Goal: Task Accomplishment & Management: Manage account settings

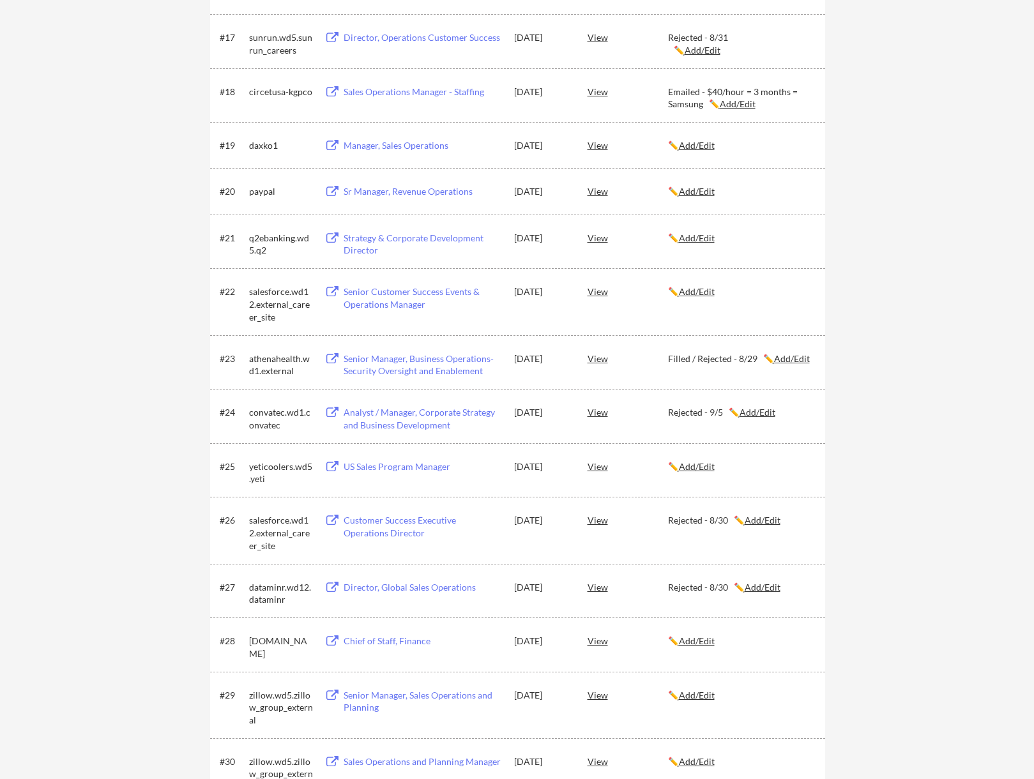
scroll to position [1043, 0]
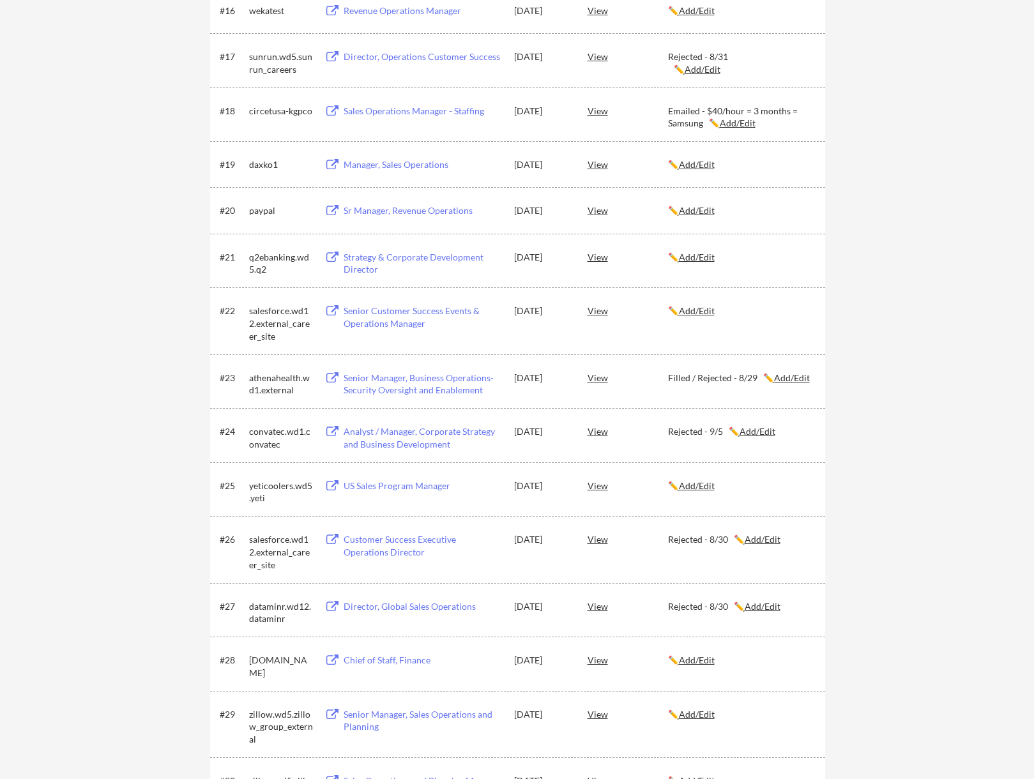
click at [792, 374] on u "Add/Edit" at bounding box center [792, 377] width 36 height 11
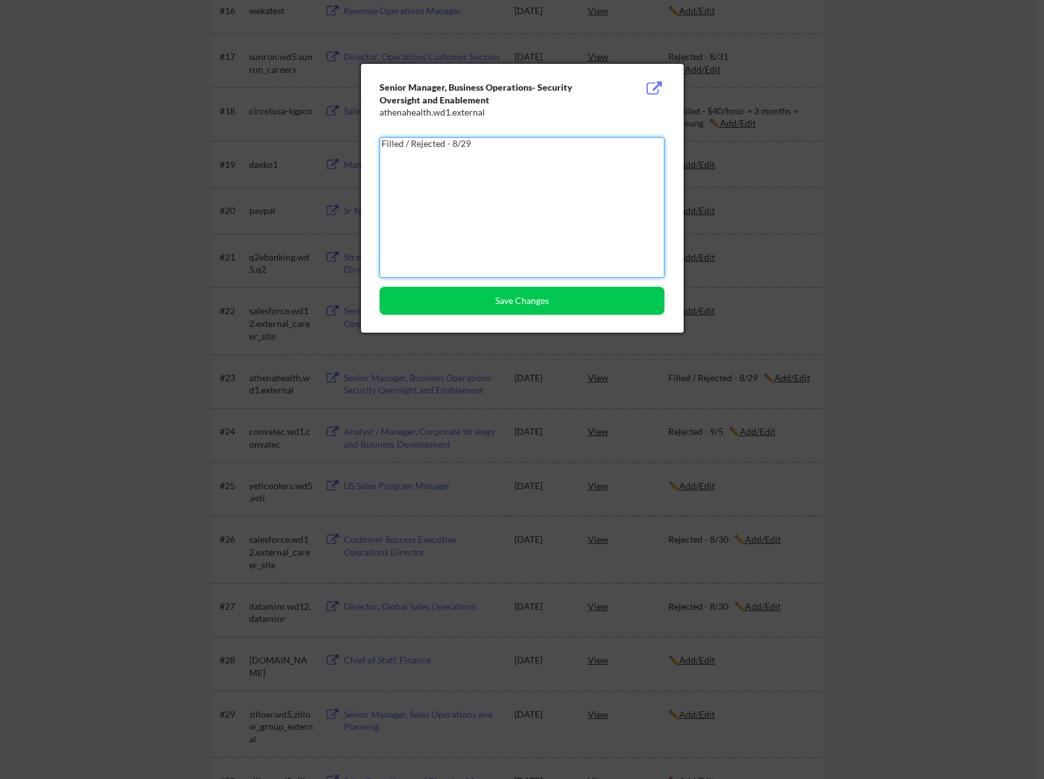
drag, startPoint x: 411, startPoint y: 142, endPoint x: 259, endPoint y: 149, distance: 152.2
click at [492, 307] on button "Save Changes" at bounding box center [521, 301] width 285 height 28
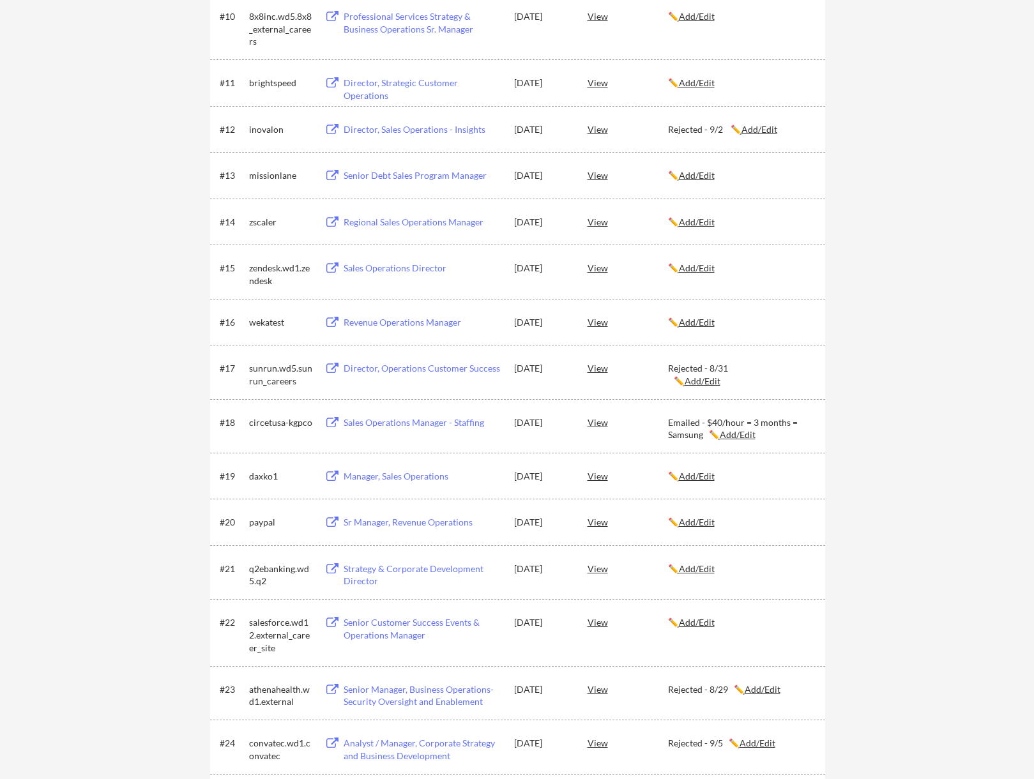
scroll to position [724, 0]
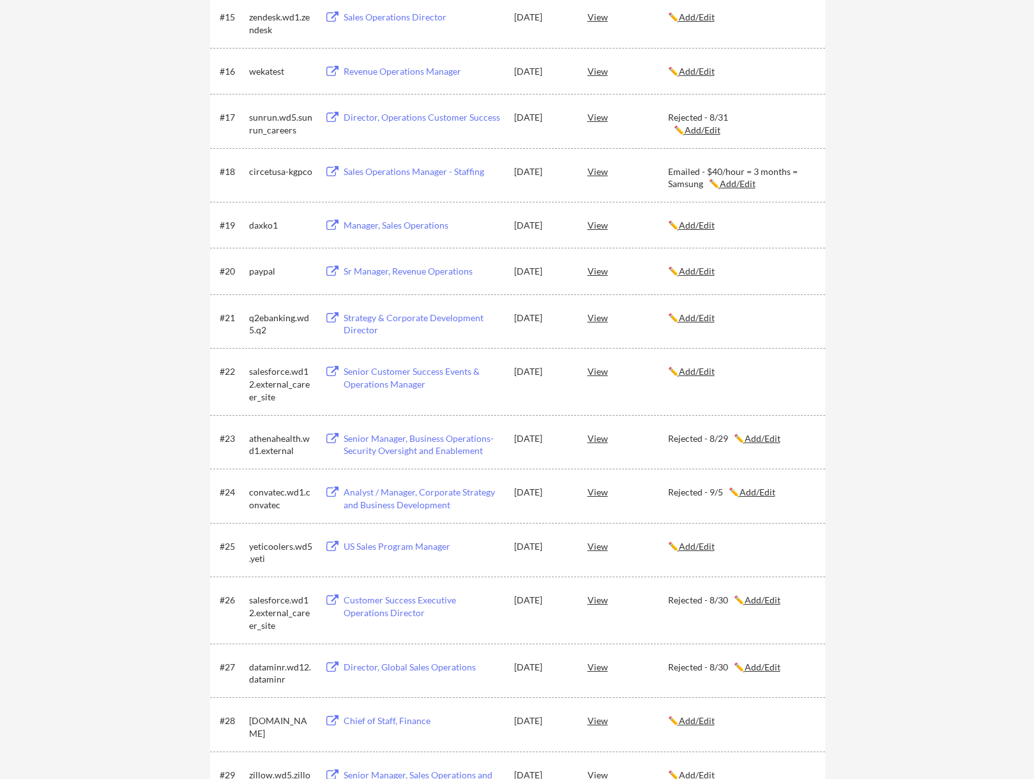
scroll to position [979, 0]
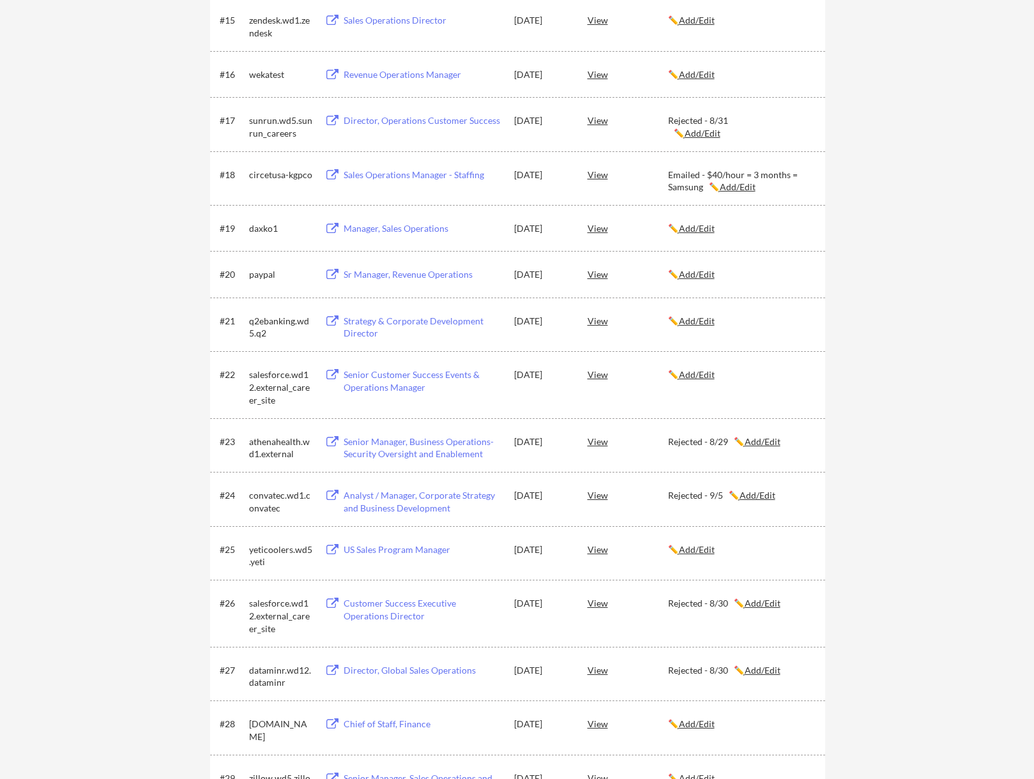
click at [381, 234] on div "Manager, Sales Operations" at bounding box center [423, 228] width 158 height 13
click at [712, 132] on u "Add/Edit" at bounding box center [703, 133] width 36 height 11
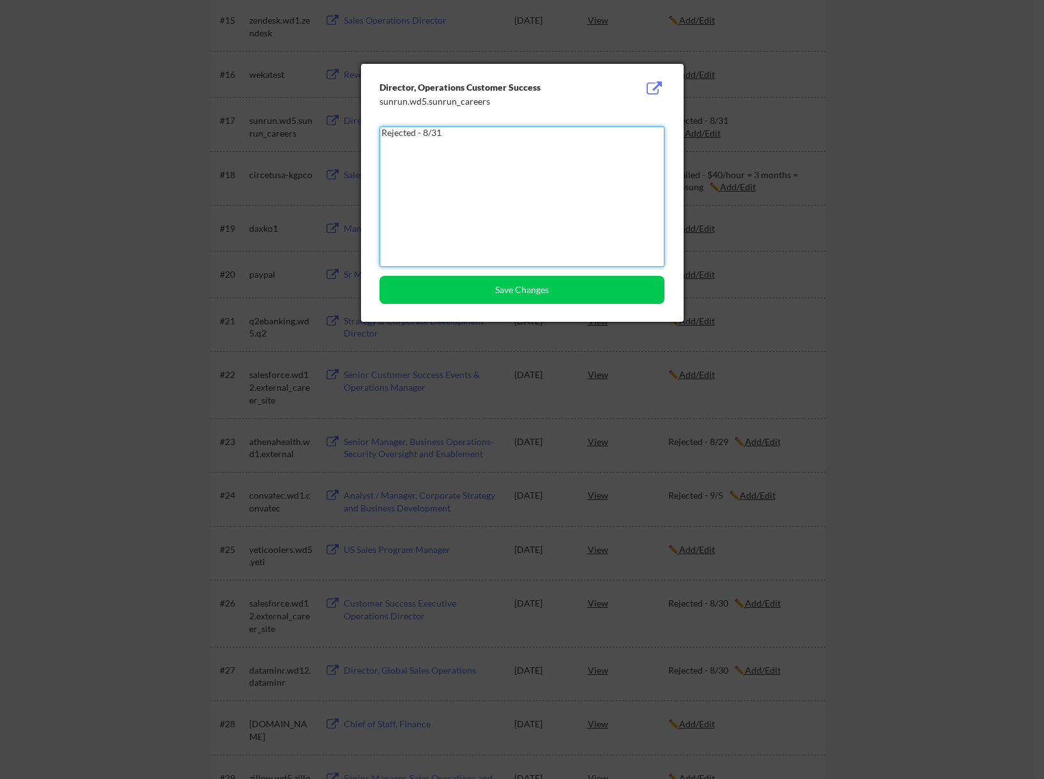
click at [549, 169] on textarea "Rejected - 8/31" at bounding box center [521, 196] width 285 height 141
type textarea "Rejected - 8/31"
click at [565, 294] on button "Save Changes" at bounding box center [521, 290] width 285 height 28
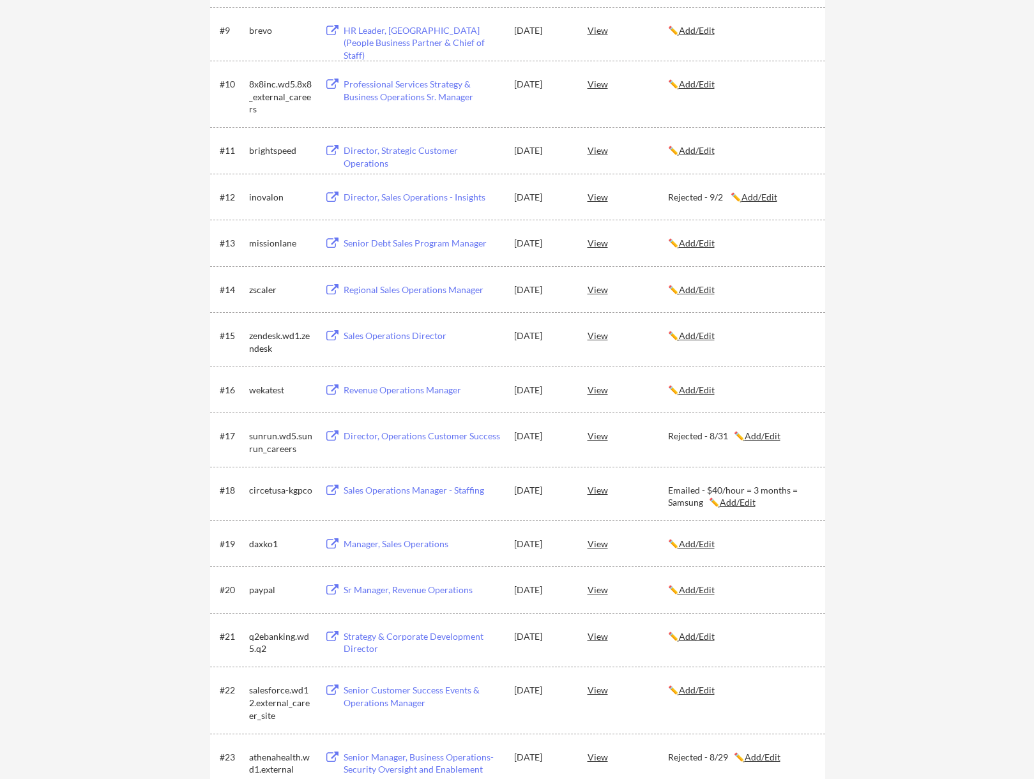
scroll to position [660, 0]
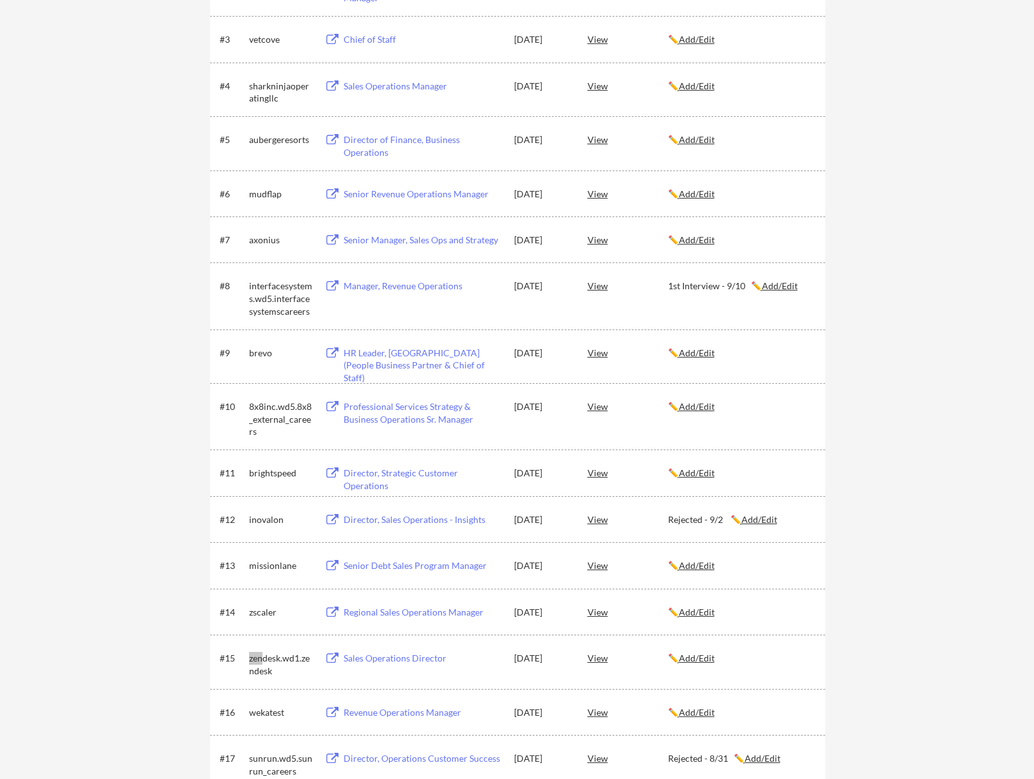
scroll to position [340, 0]
click at [376, 468] on div "Director, Strategic Customer Operations" at bounding box center [423, 480] width 158 height 25
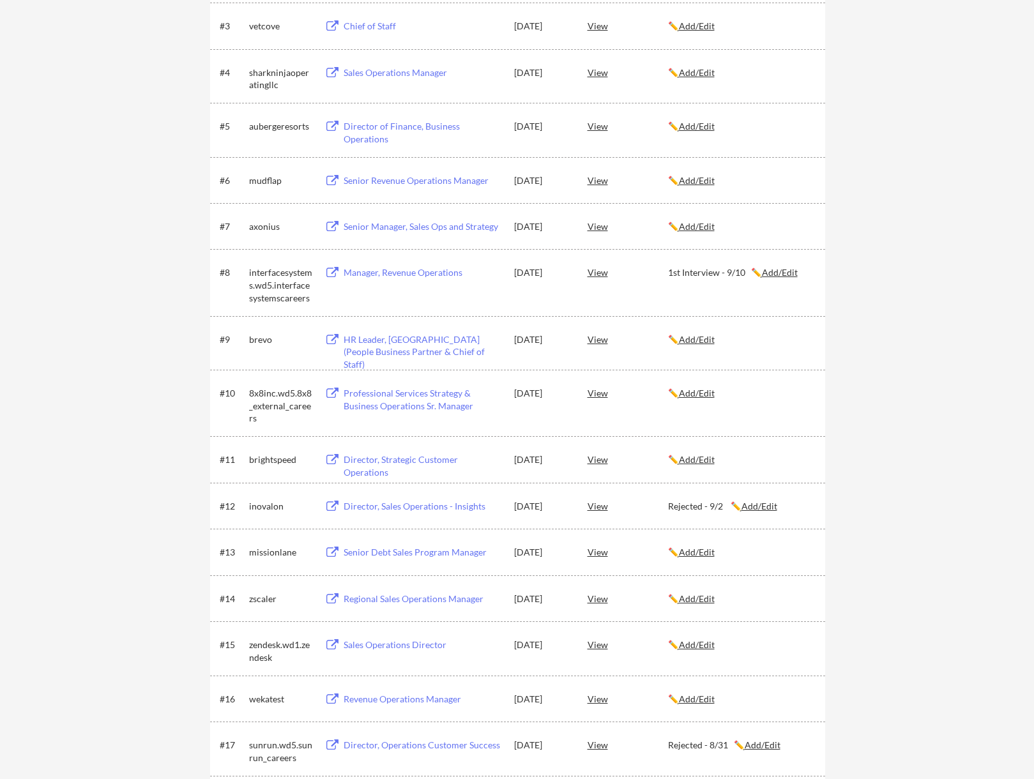
scroll to position [404, 0]
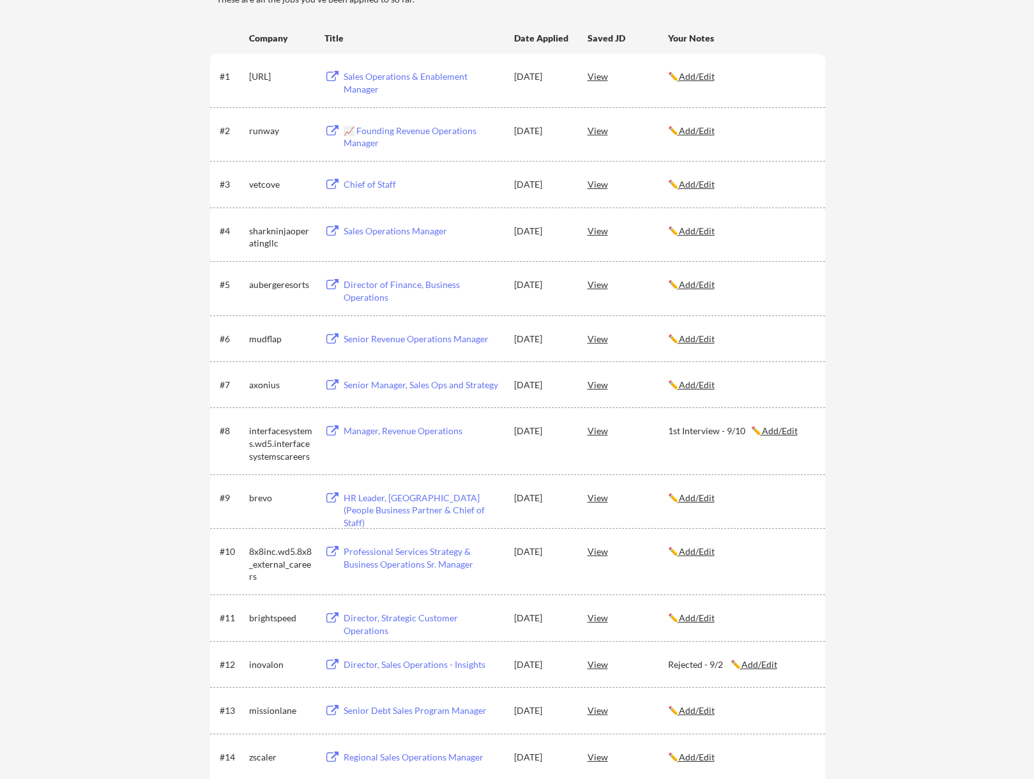
scroll to position [192, 0]
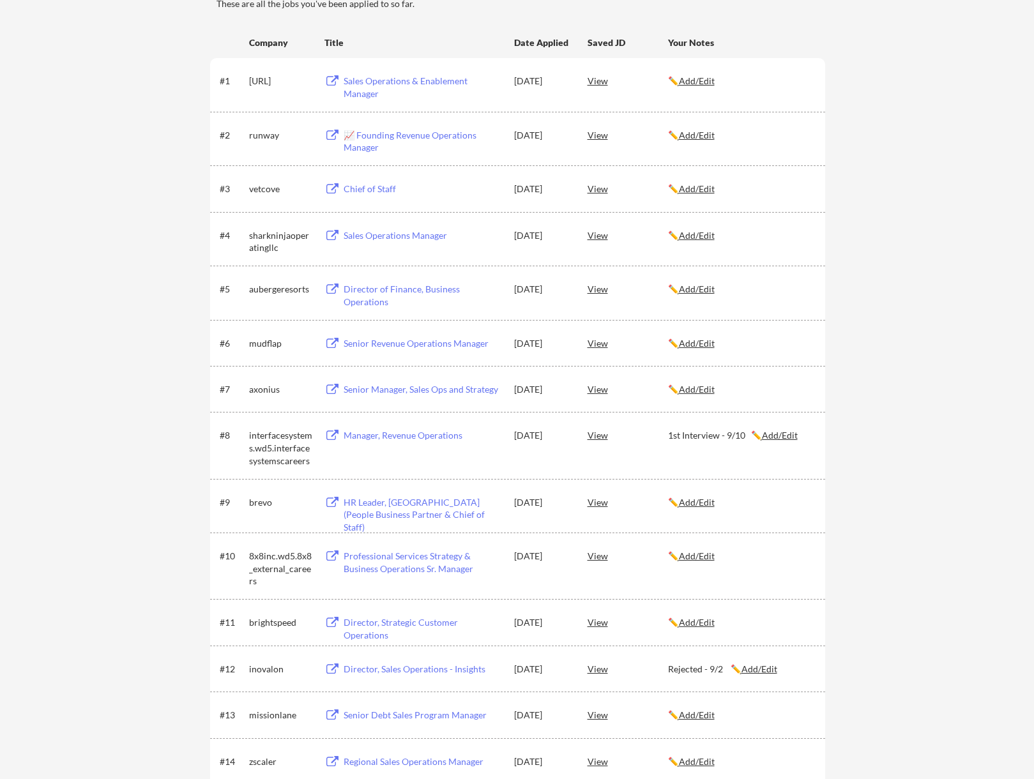
click at [497, 626] on div "Director, Strategic Customer Operations" at bounding box center [423, 628] width 158 height 25
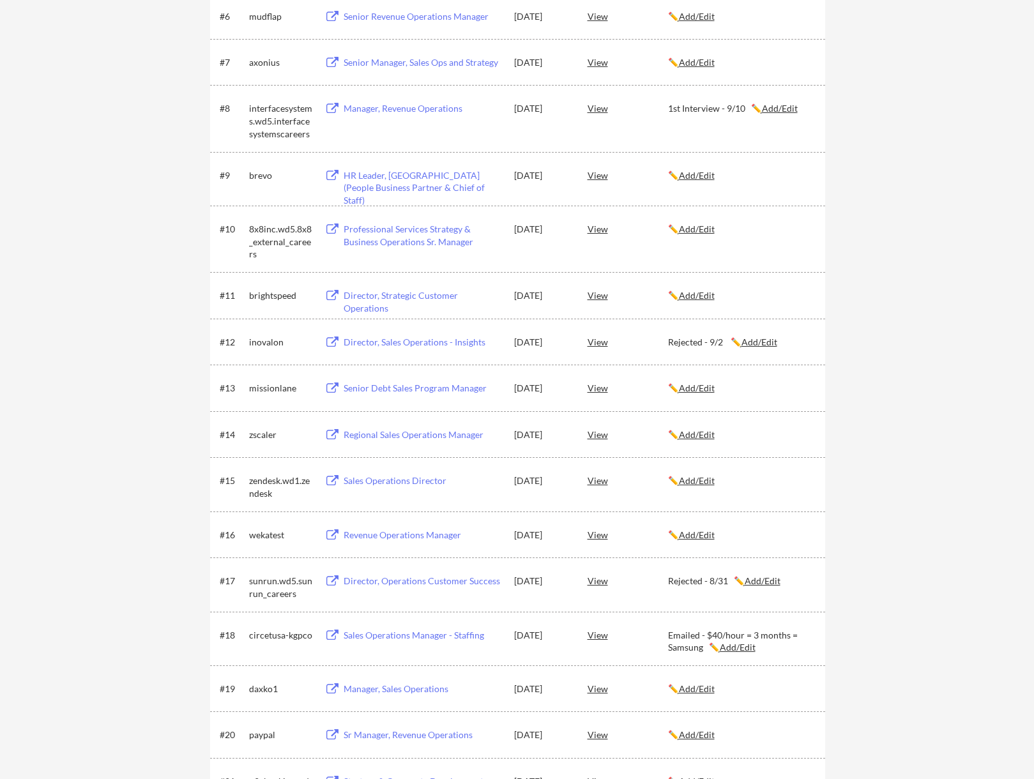
scroll to position [488, 0]
